Goal: Information Seeking & Learning: Understand process/instructions

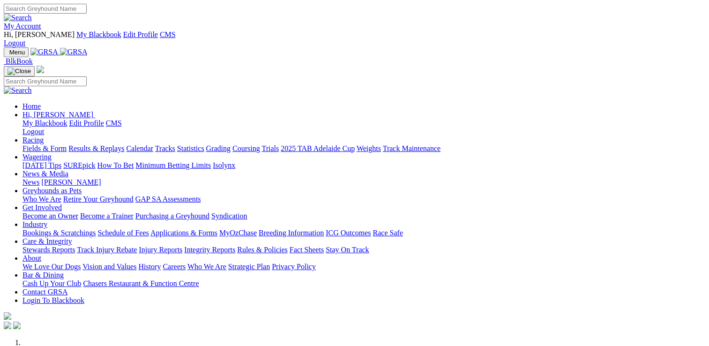
click at [288, 245] on link "Rules & Policies" at bounding box center [262, 249] width 51 height 8
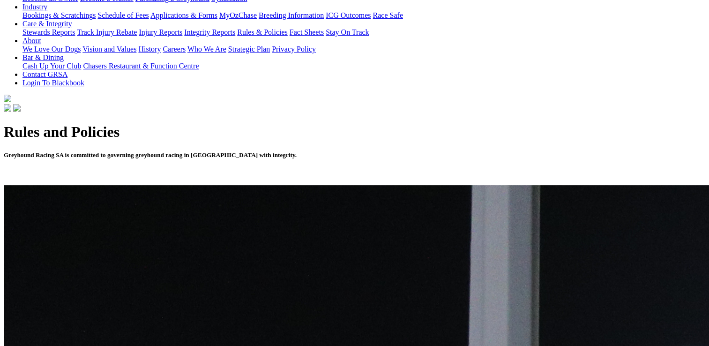
scroll to position [281, 0]
